Goal: Task Accomplishment & Management: Use online tool/utility

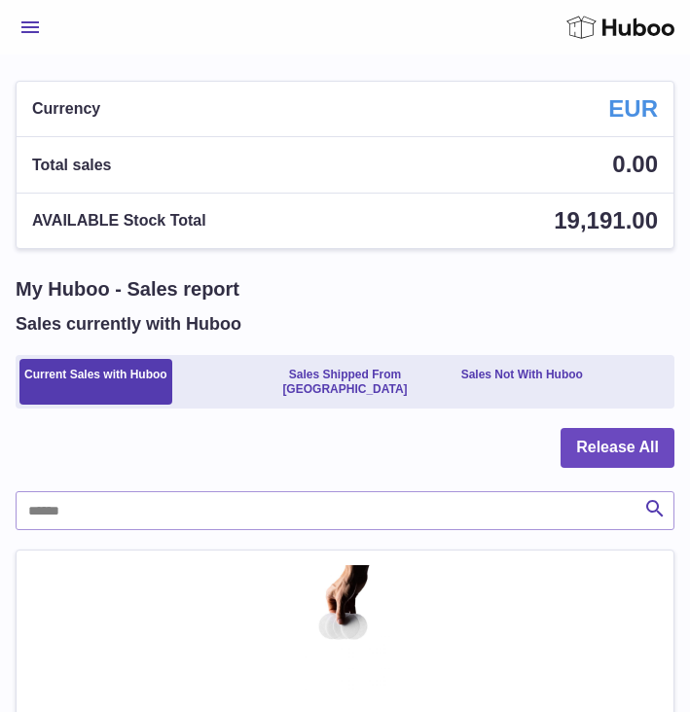
click at [36, 29] on span "Menu" at bounding box center [30, 27] width 18 height 12
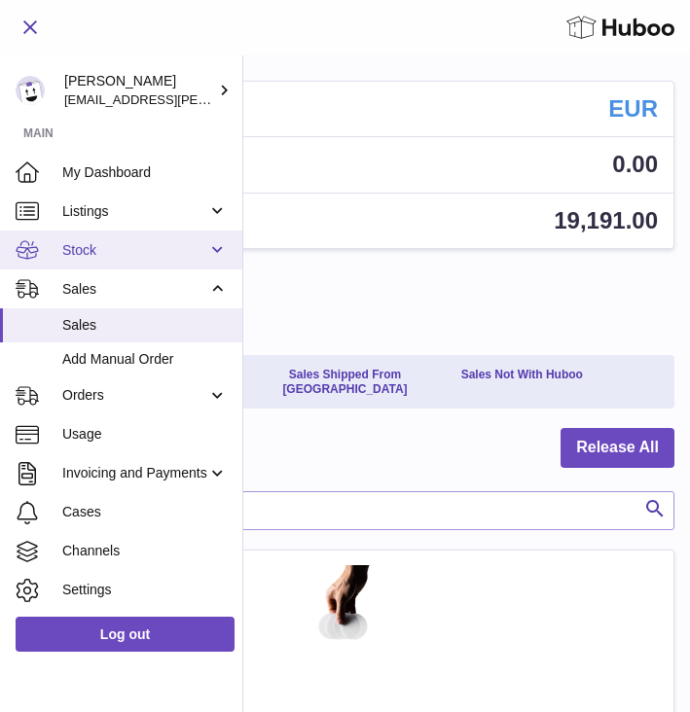
click at [93, 244] on span "Stock" at bounding box center [134, 250] width 145 height 18
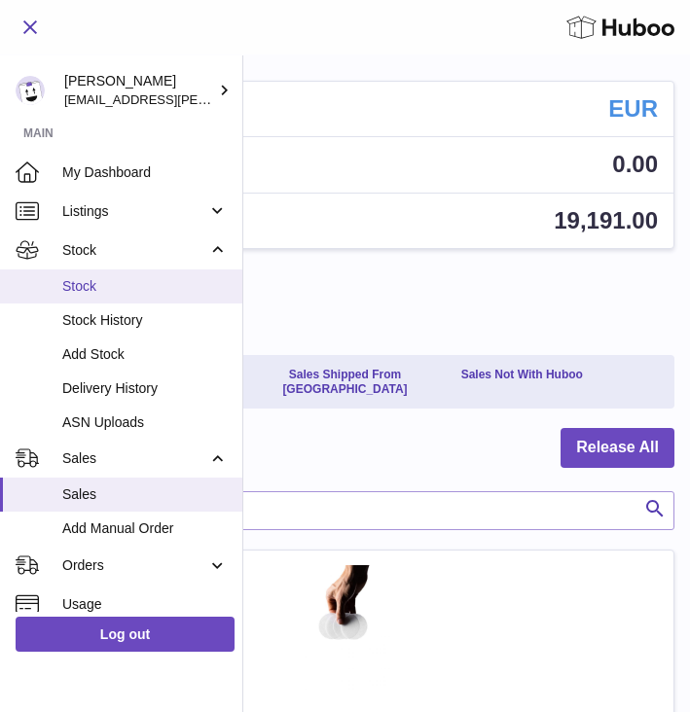
click at [87, 281] on span "Stock" at bounding box center [144, 286] width 165 height 18
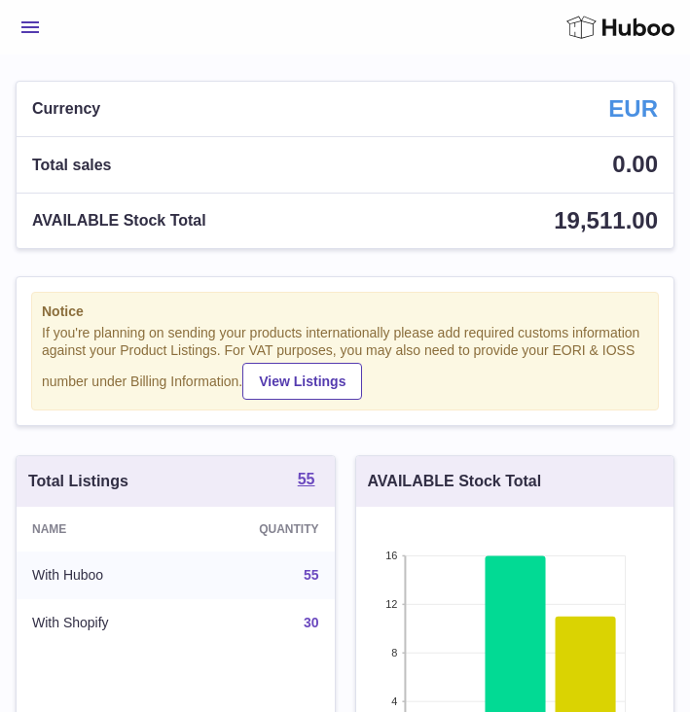
scroll to position [304, 317]
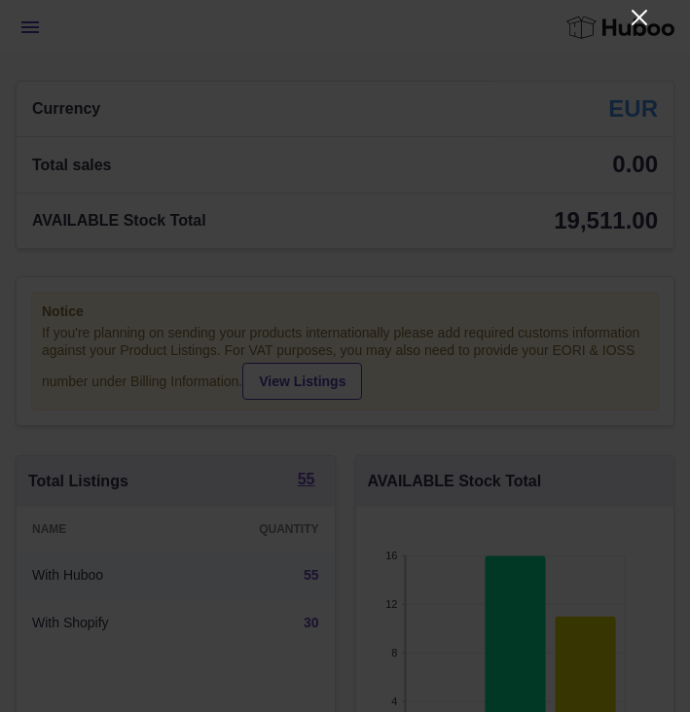
click at [634, 16] on icon "Close" at bounding box center [639, 17] width 23 height 23
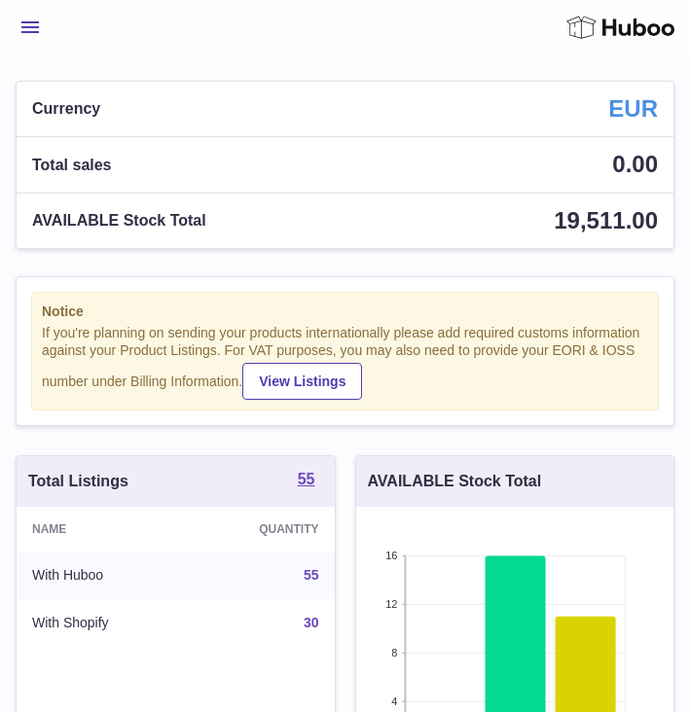
click at [32, 33] on button "Menu" at bounding box center [30, 27] width 29 height 39
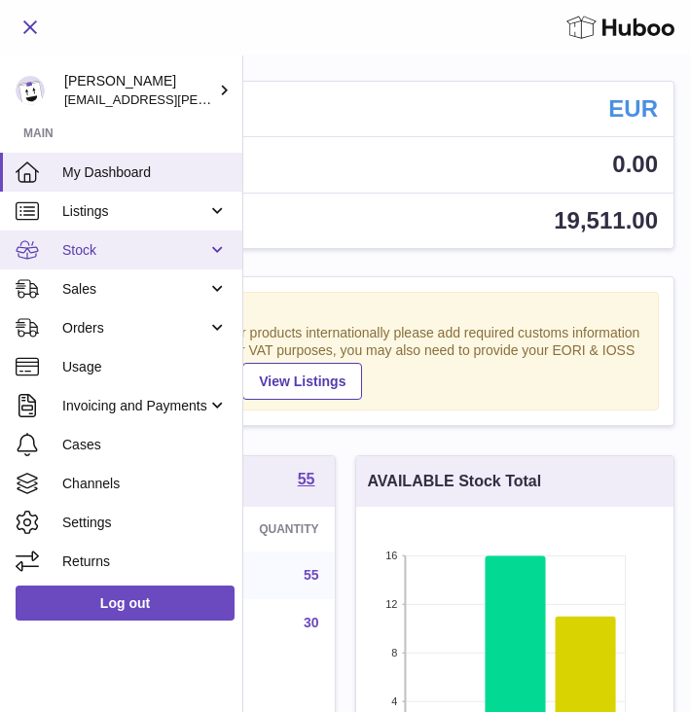
click at [103, 260] on link "Stock" at bounding box center [121, 250] width 242 height 39
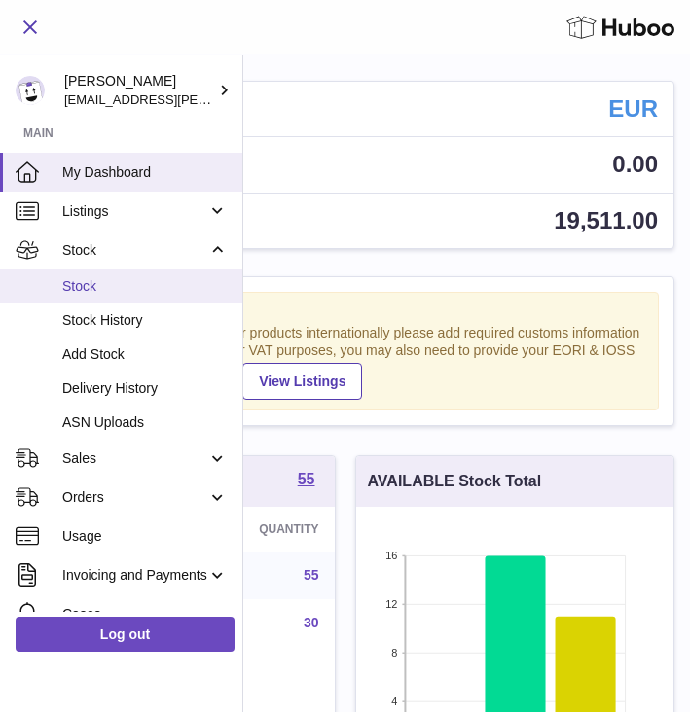
click at [95, 283] on span "Stock" at bounding box center [144, 286] width 165 height 18
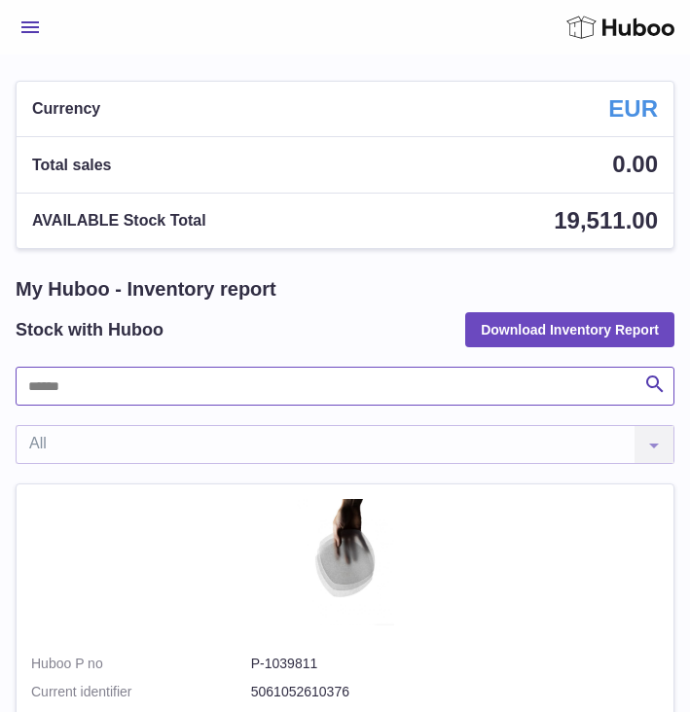
click at [90, 395] on input "text" at bounding box center [345, 386] width 659 height 39
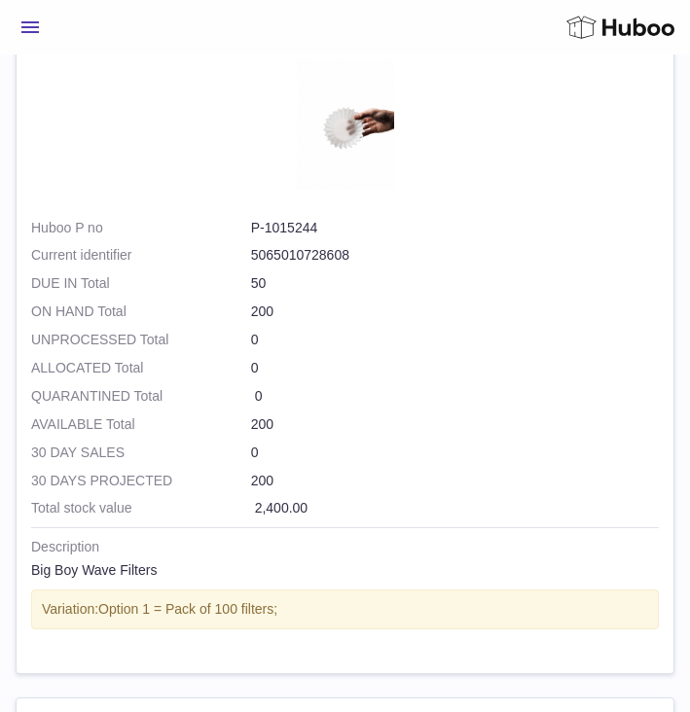
scroll to position [458, 0]
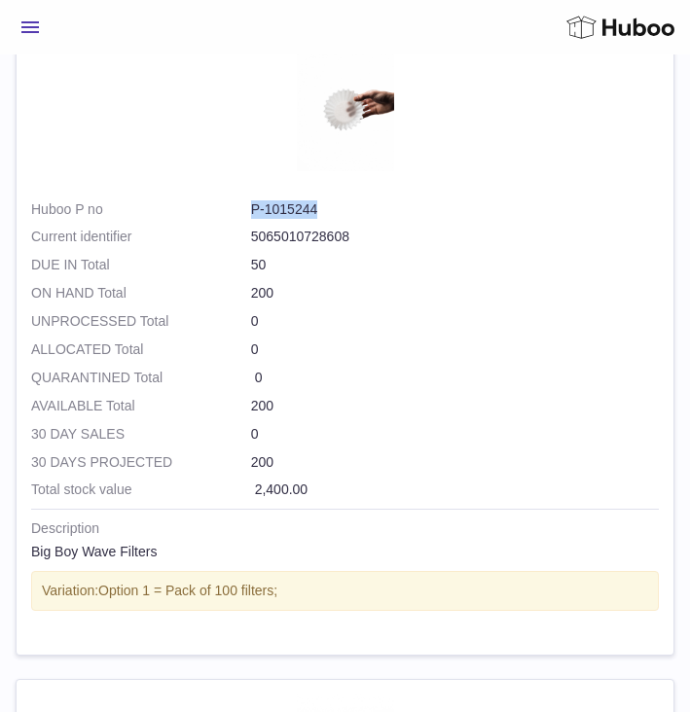
drag, startPoint x: 240, startPoint y: 202, endPoint x: 333, endPoint y: 219, distance: 93.9
click at [333, 219] on dl "Huboo P no P-1015244 Current identifier 5065010728608" at bounding box center [345, 228] width 628 height 56
copy dl "P-1015244"
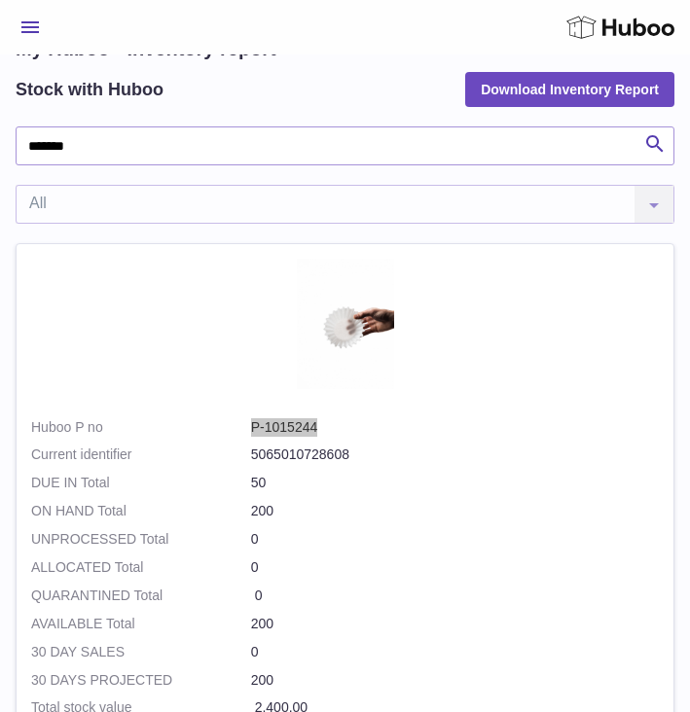
scroll to position [0, 0]
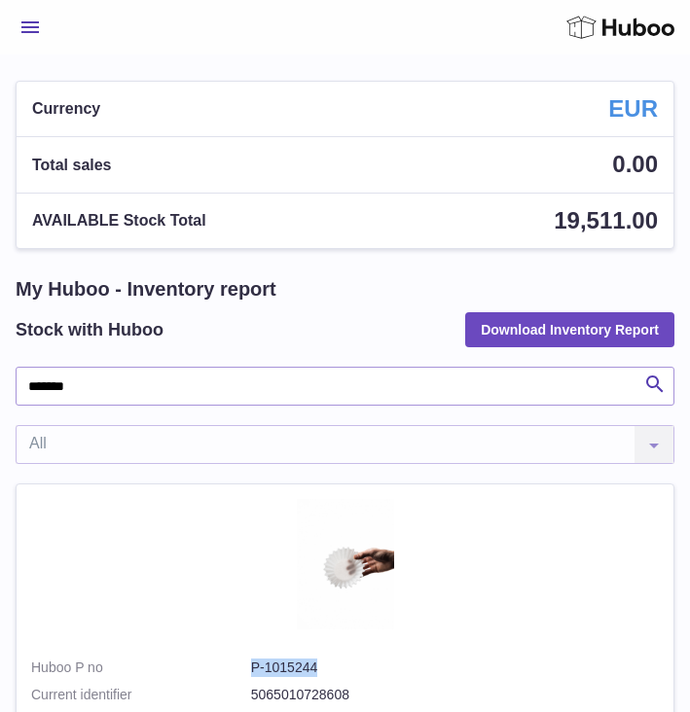
click at [95, 383] on input "*******" at bounding box center [345, 386] width 659 height 39
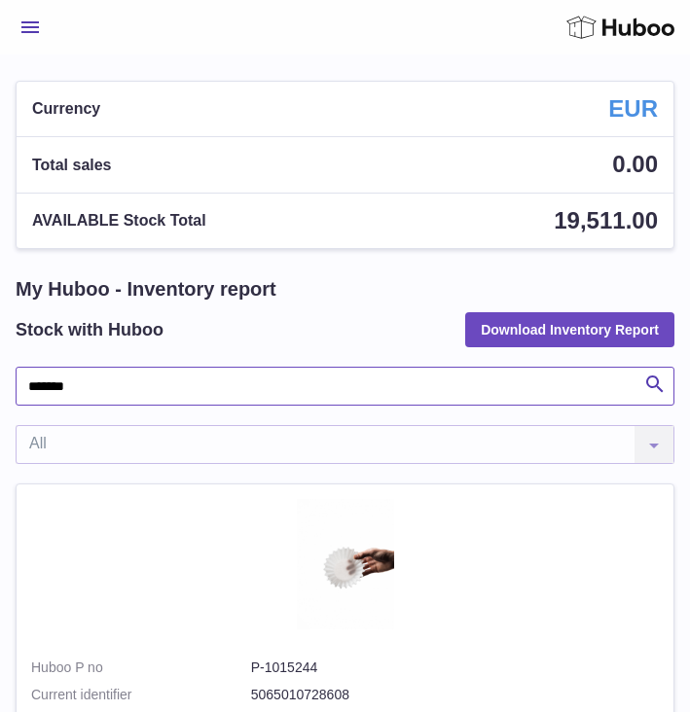
click at [95, 383] on input "*******" at bounding box center [345, 386] width 659 height 39
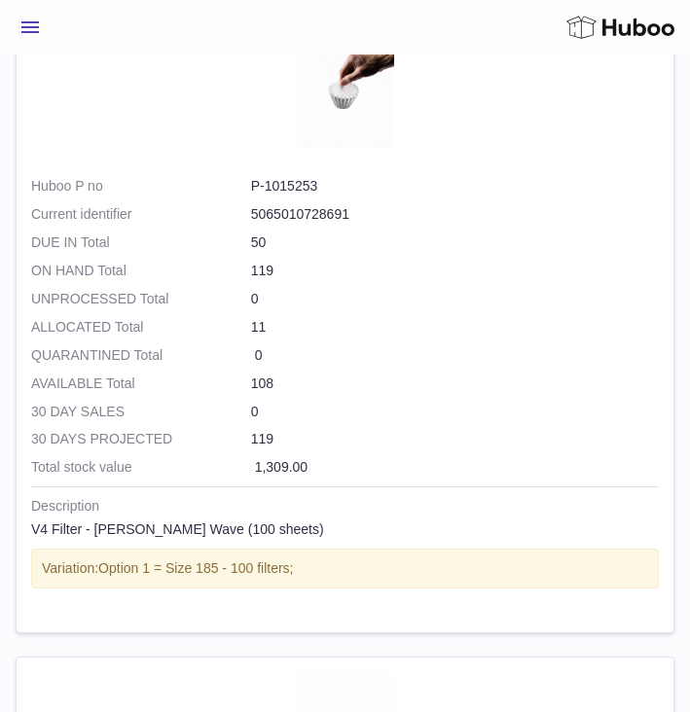
scroll to position [1065, 0]
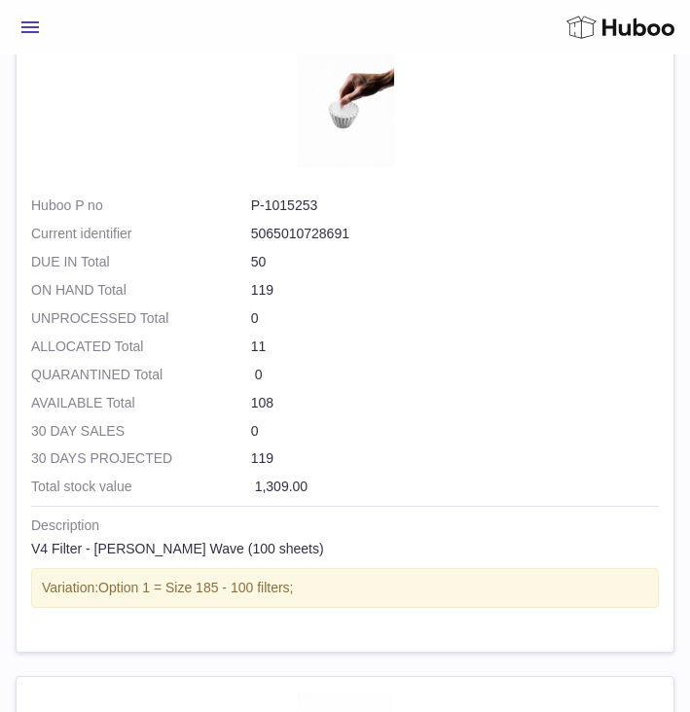
click at [306, 201] on dd "P-1015253" at bounding box center [455, 206] width 408 height 18
drag, startPoint x: 249, startPoint y: 207, endPoint x: 346, endPoint y: 209, distance: 97.3
click at [346, 209] on dl "Huboo P no P-1015253 Current identifier 5065010728691" at bounding box center [345, 225] width 628 height 56
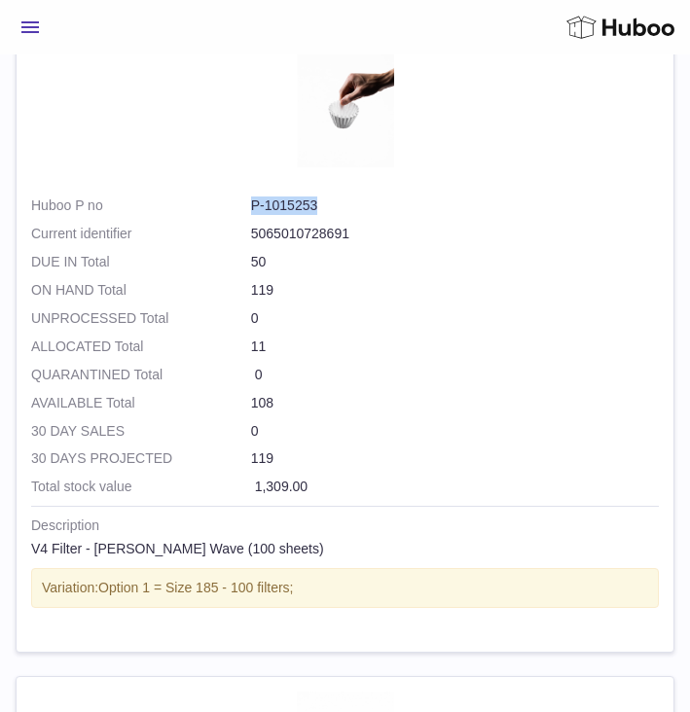
copy dl "P-1015253"
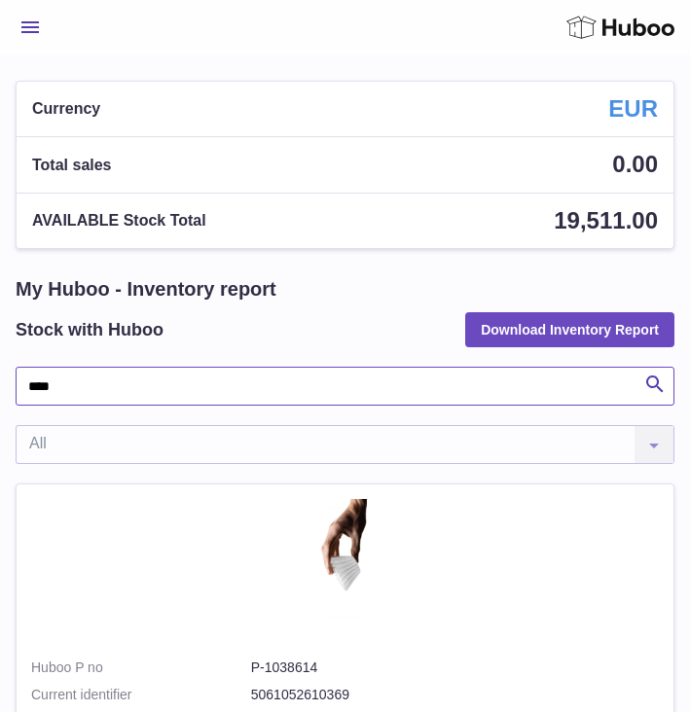
click at [74, 393] on input "****" at bounding box center [345, 386] width 659 height 39
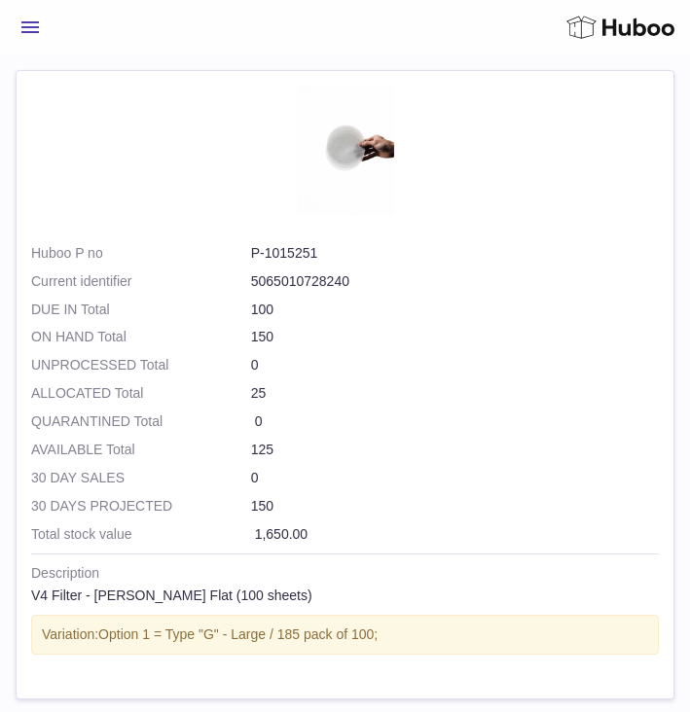
scroll to position [3601, 0]
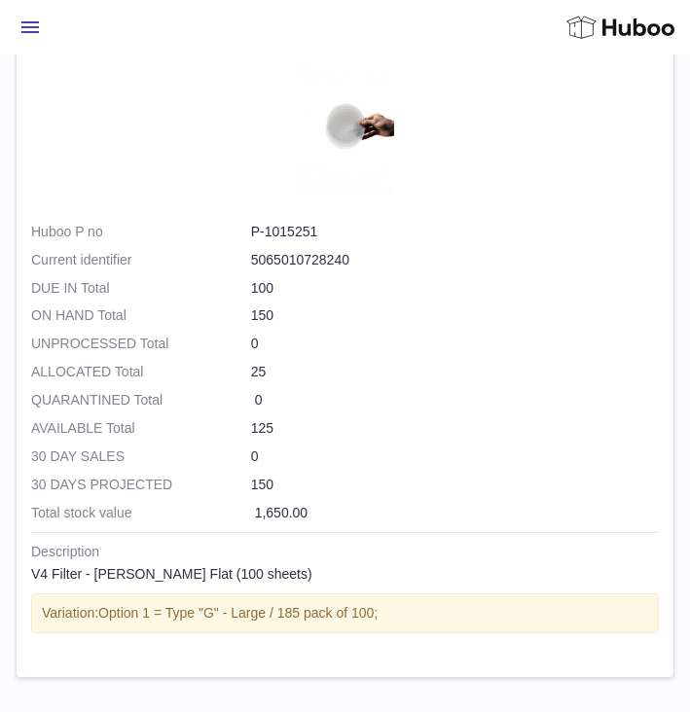
type input "****"
drag, startPoint x: 247, startPoint y: 225, endPoint x: 342, endPoint y: 237, distance: 95.2
click at [342, 237] on dl "Huboo P no P-1015251 Current identifier 5065010728240" at bounding box center [345, 251] width 628 height 56
copy dl "P-1015251"
